Goal: Information Seeking & Learning: Learn about a topic

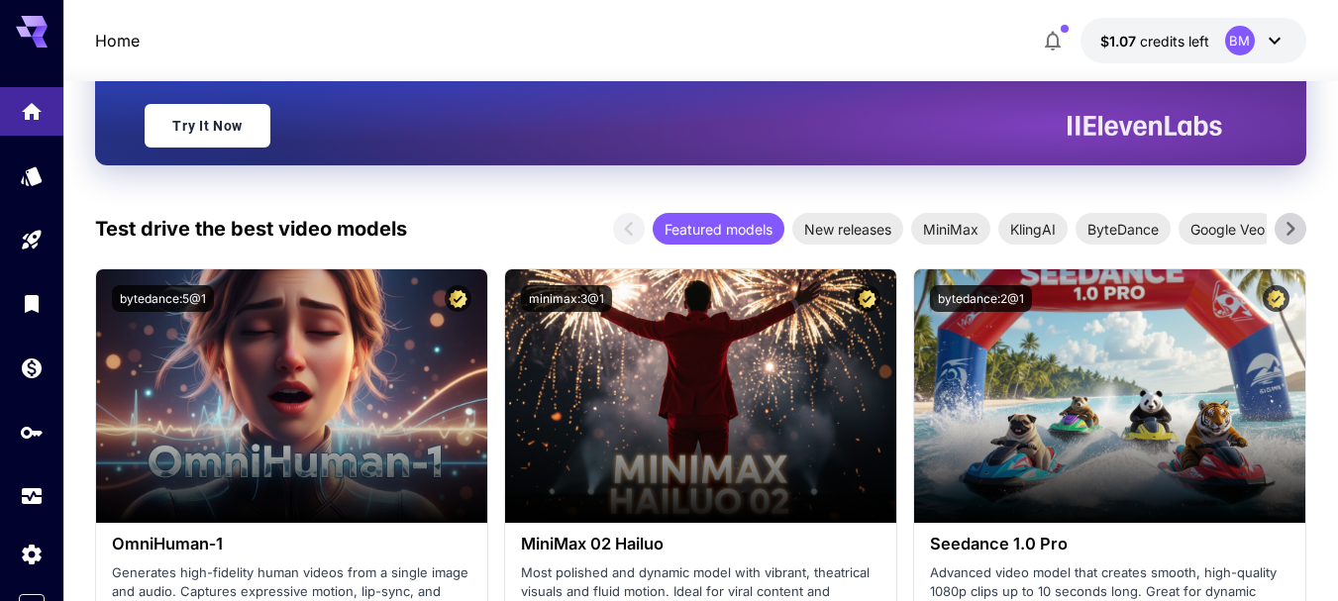
scroll to position [396, 0]
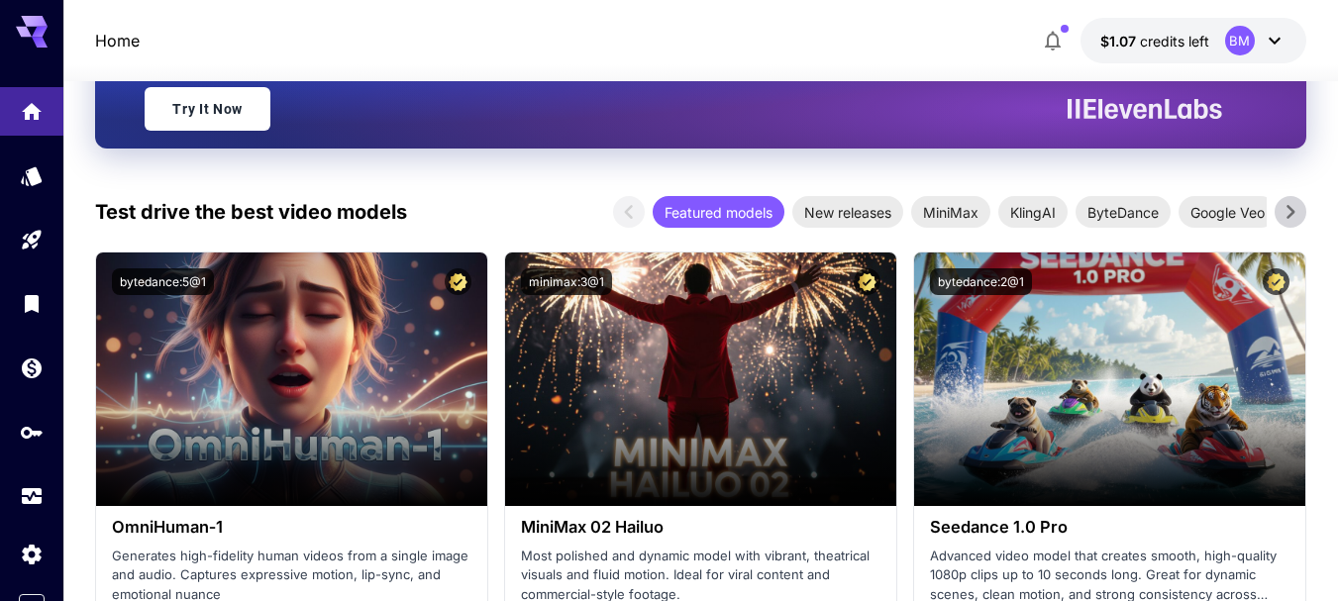
drag, startPoint x: 37, startPoint y: 23, endPoint x: 748, endPoint y: 44, distance: 711.6
click at [748, 44] on div "Home $1.07 credits left BM" at bounding box center [701, 41] width 1212 height 46
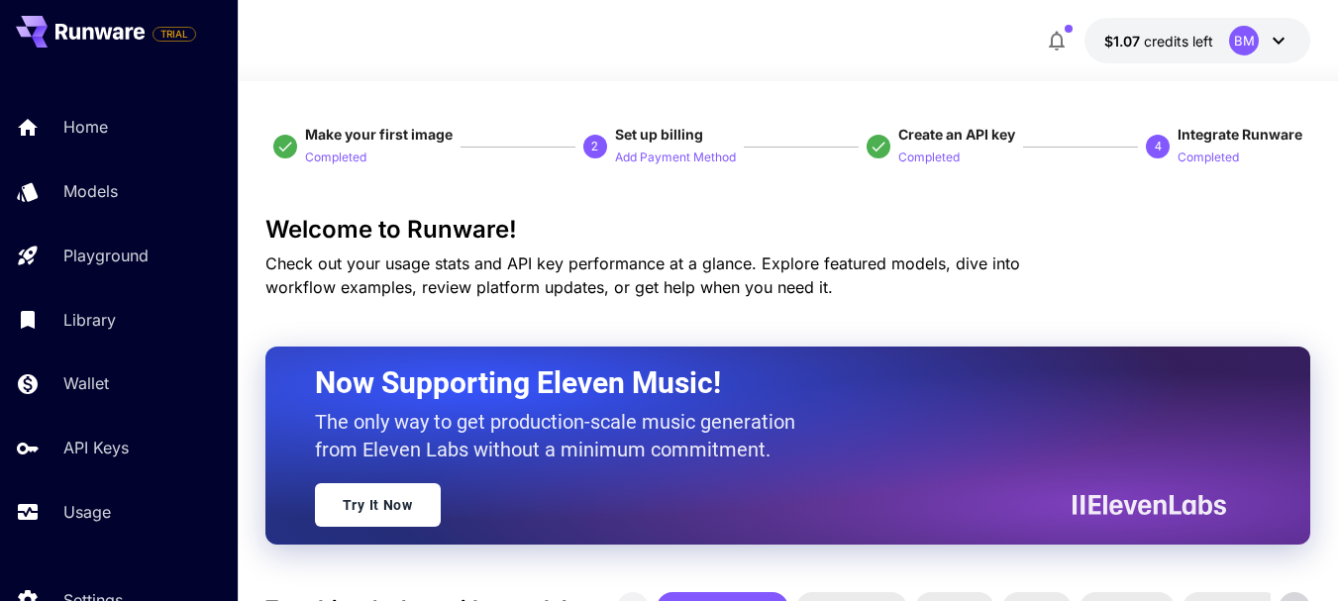
click at [1067, 37] on icon "button" at bounding box center [1057, 41] width 24 height 24
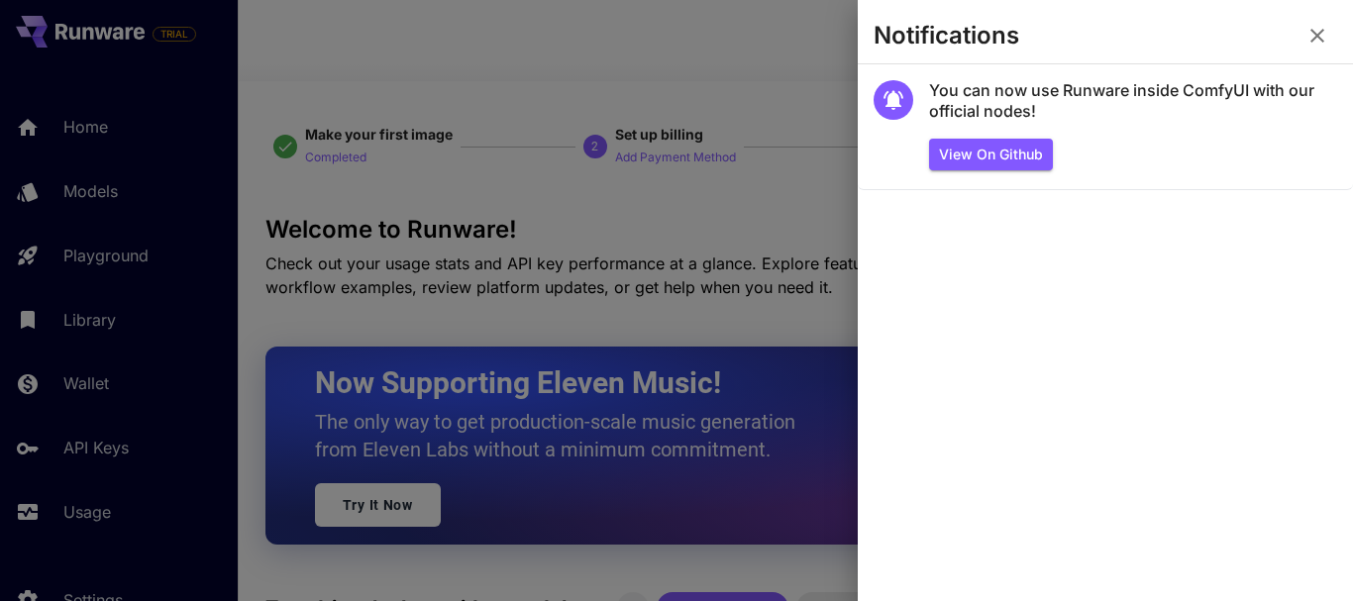
click at [1315, 34] on icon "button" at bounding box center [1318, 36] width 14 height 14
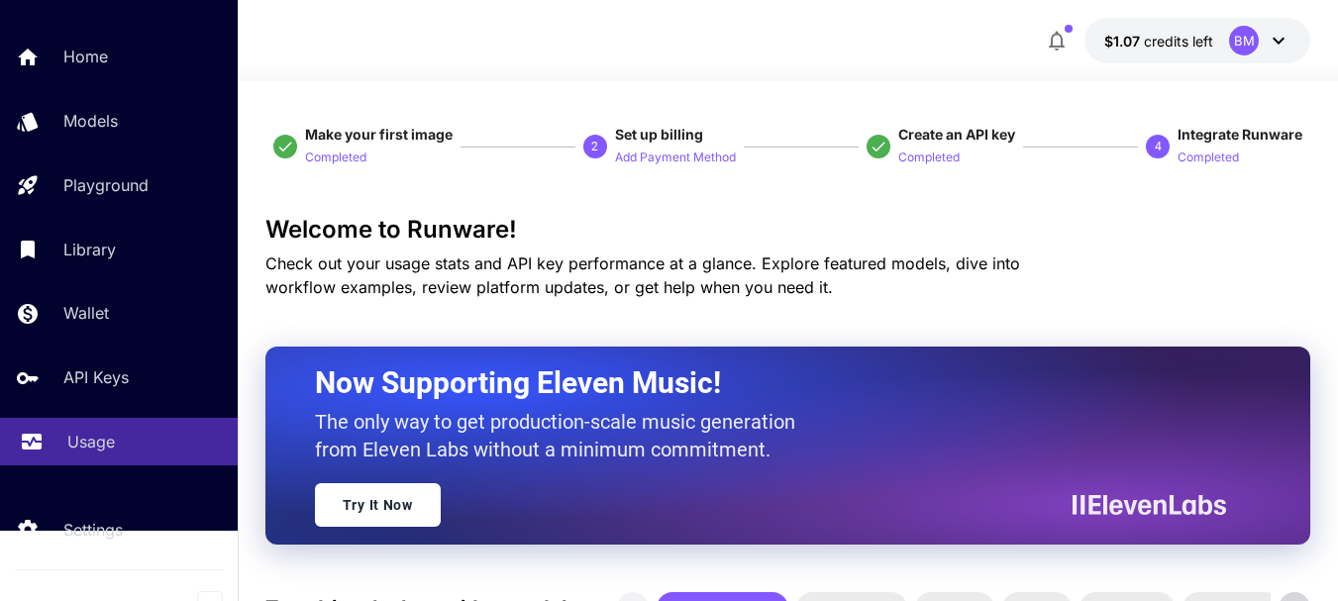
scroll to position [91, 0]
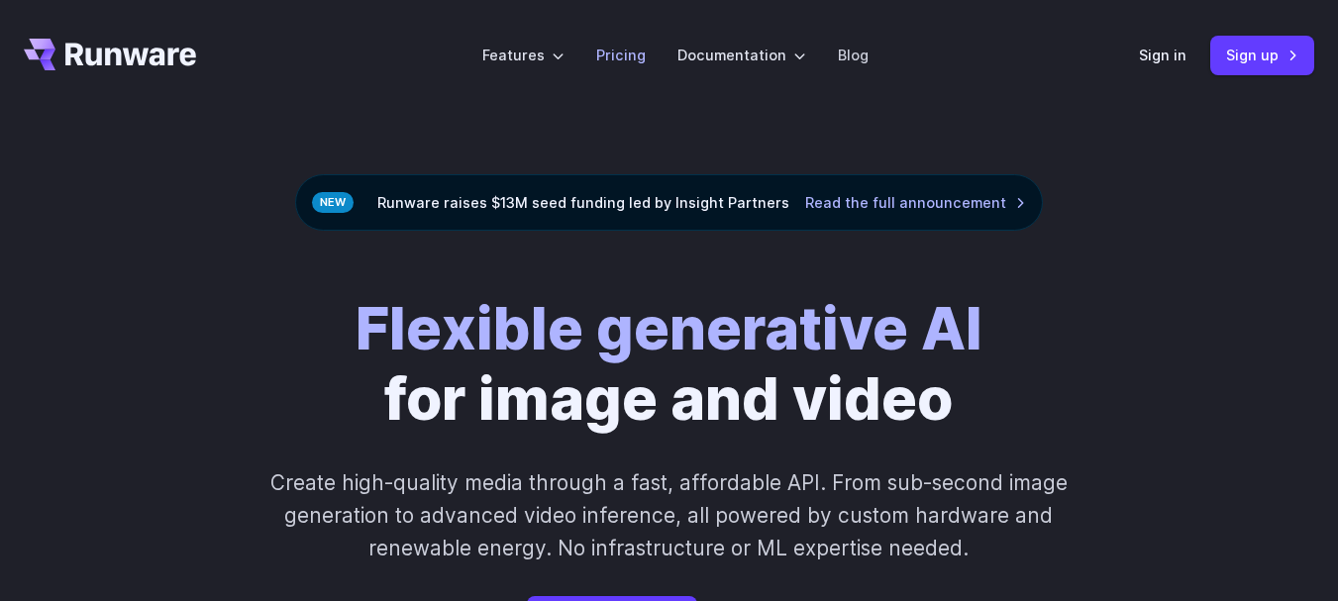
click at [633, 51] on link "Pricing" at bounding box center [621, 55] width 50 height 23
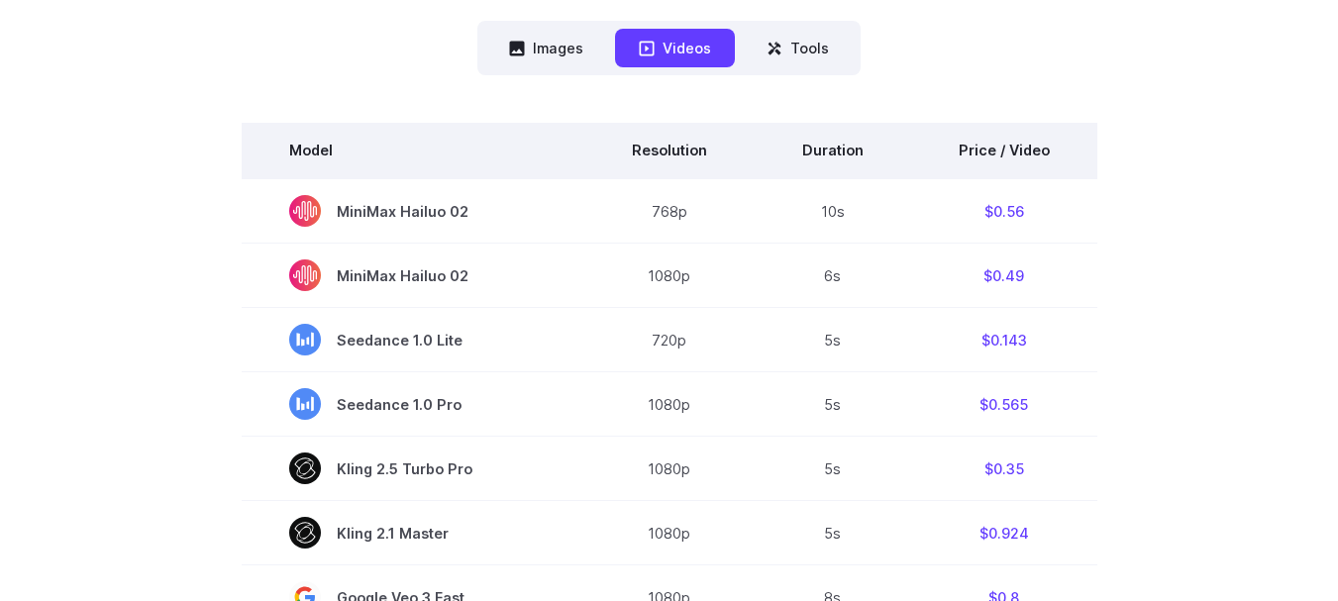
scroll to position [495, 0]
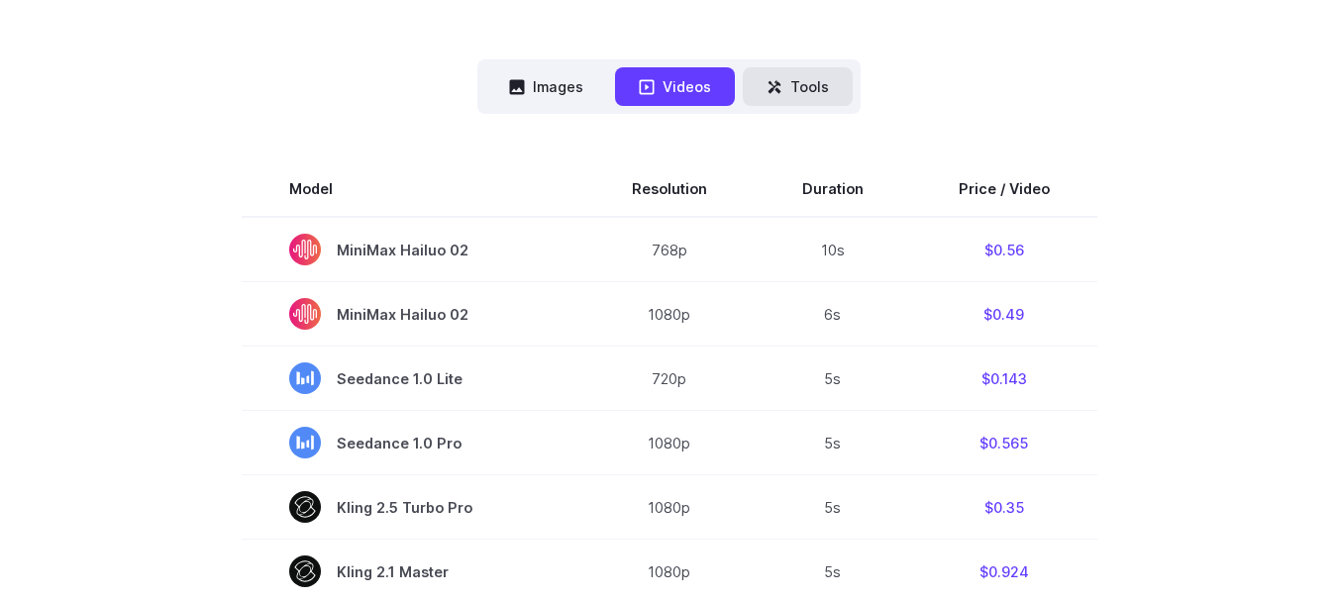
click at [796, 84] on button "Tools" at bounding box center [798, 86] width 110 height 39
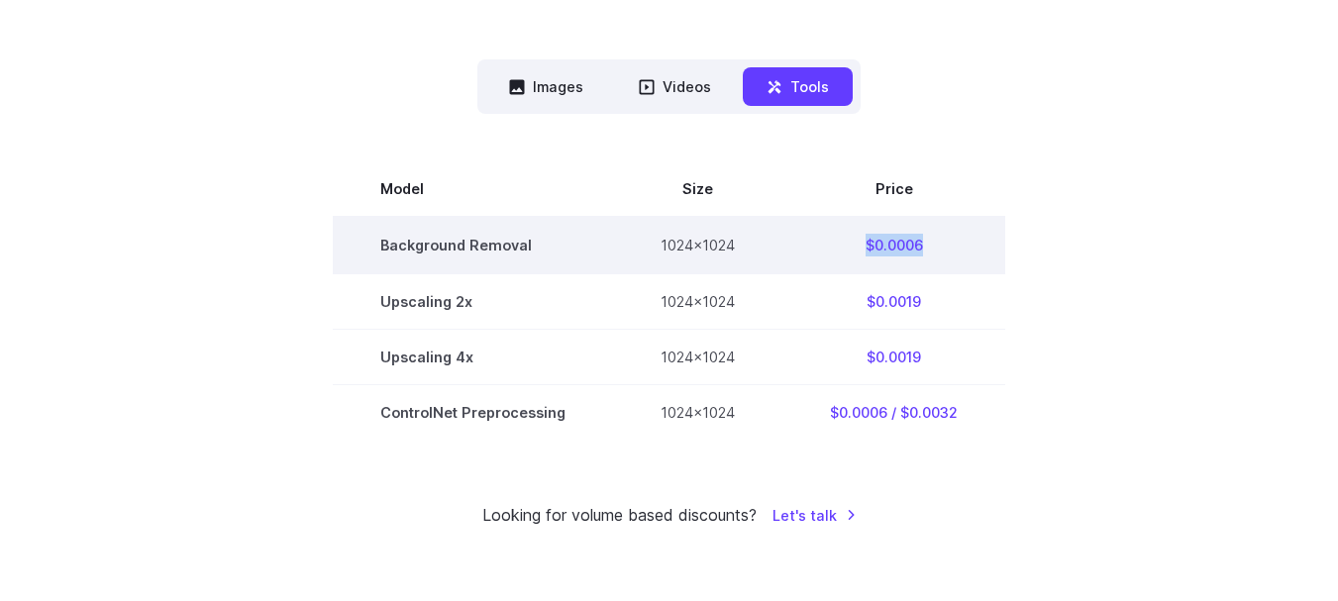
drag, startPoint x: 863, startPoint y: 245, endPoint x: 928, endPoint y: 243, distance: 65.4
click at [928, 243] on td "$0.0006" at bounding box center [894, 245] width 223 height 56
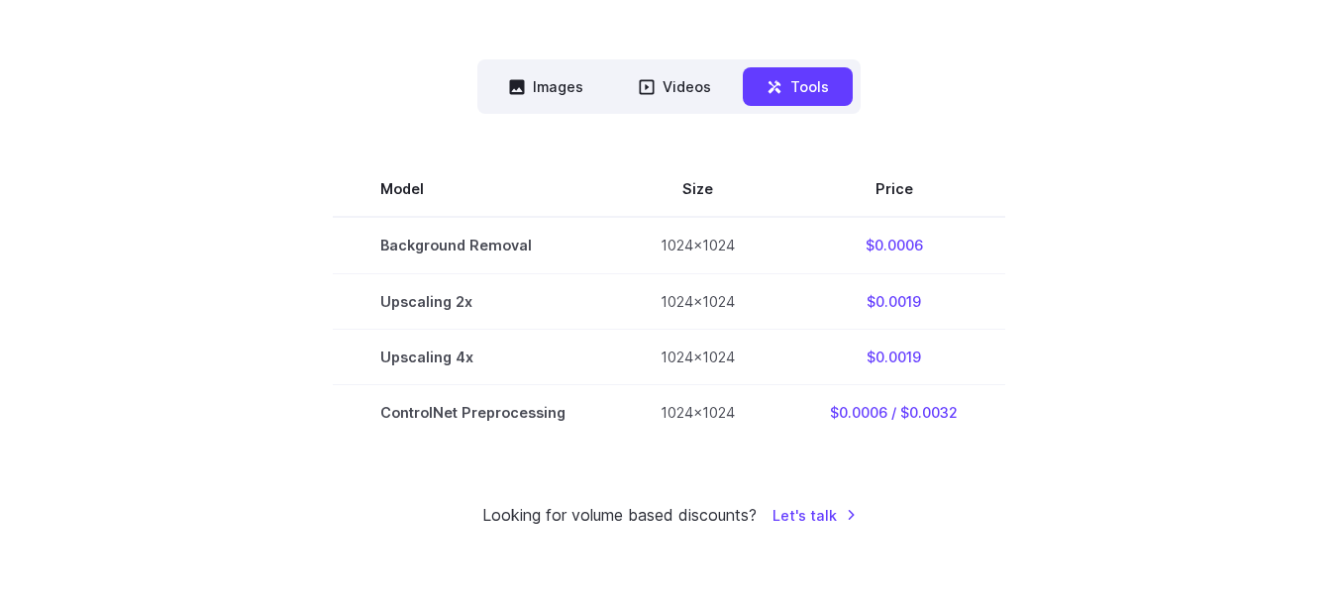
click at [1071, 271] on section "Model Size Price Background Removal 1024x1024 $0.0006 Upscaling 2x 1024x1024 $0…" at bounding box center [669, 299] width 1291 height 277
click at [557, 84] on button "Images" at bounding box center [546, 86] width 122 height 39
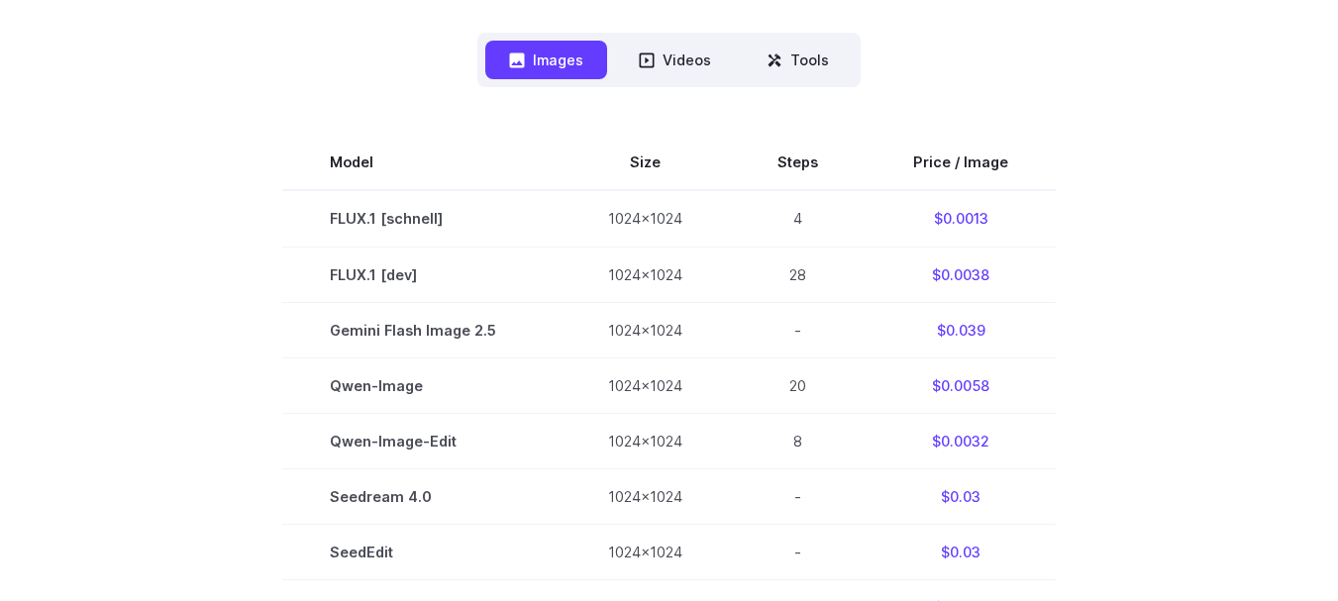
scroll to position [297, 0]
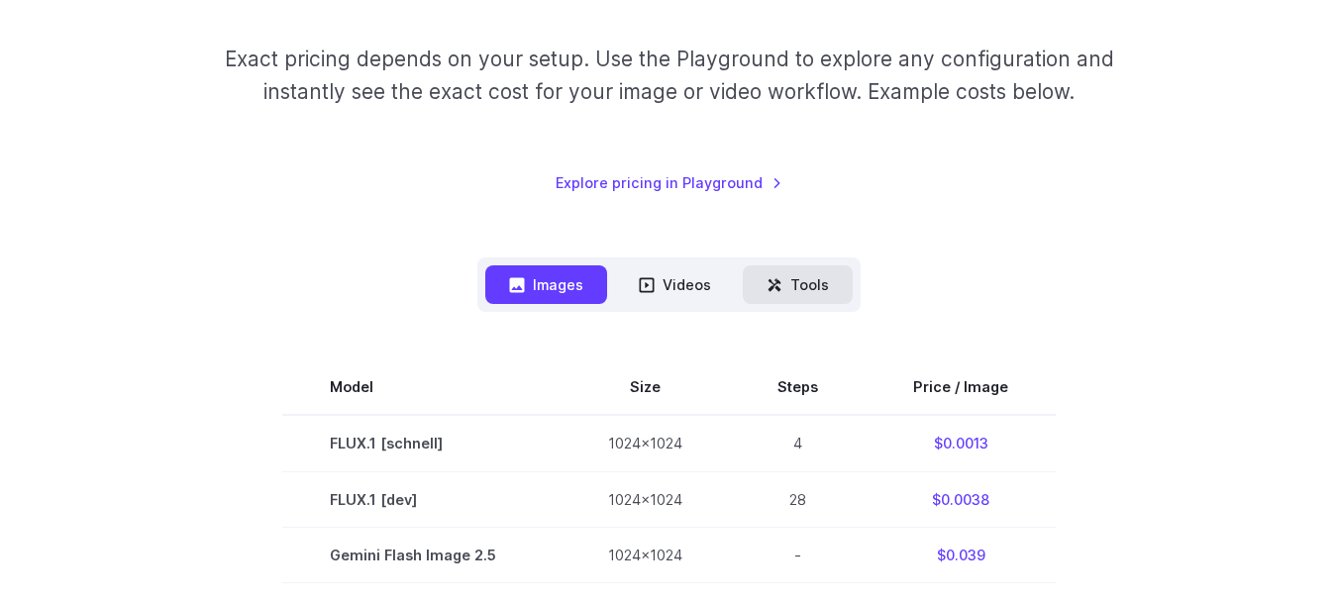
click at [822, 295] on button "Tools" at bounding box center [798, 284] width 110 height 39
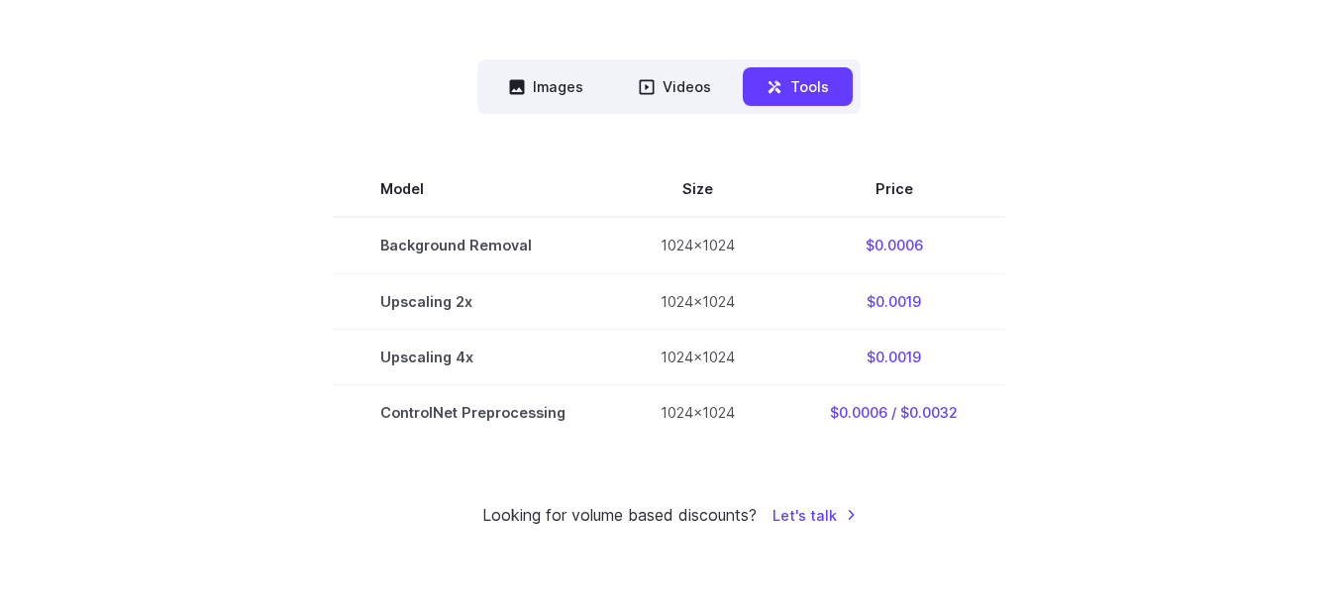
scroll to position [594, 0]
